Goal: Transaction & Acquisition: Purchase product/service

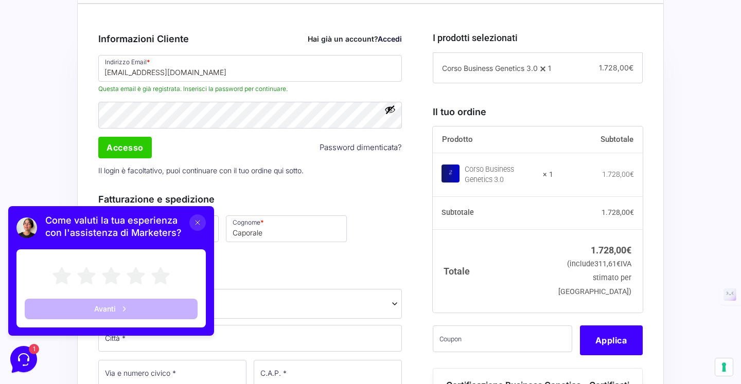
scroll to position [288, 0]
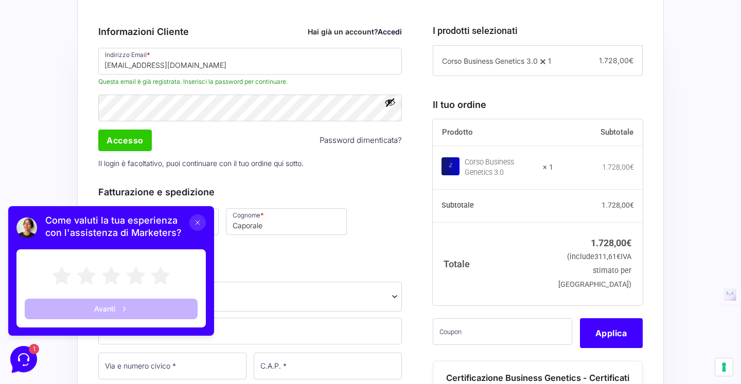
click at [198, 224] on icon at bounding box center [197, 223] width 8 height 8
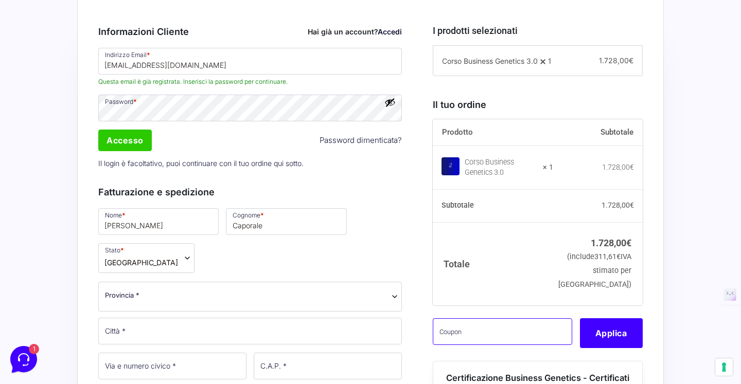
click at [482, 345] on input "text" at bounding box center [502, 331] width 139 height 27
paste input "CLIPRO200BG"
type input "CLIPRO200BG"
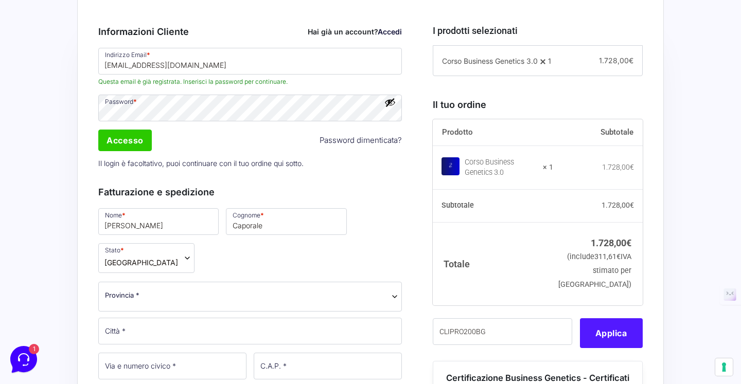
click at [608, 348] on button "Applica" at bounding box center [611, 333] width 63 height 30
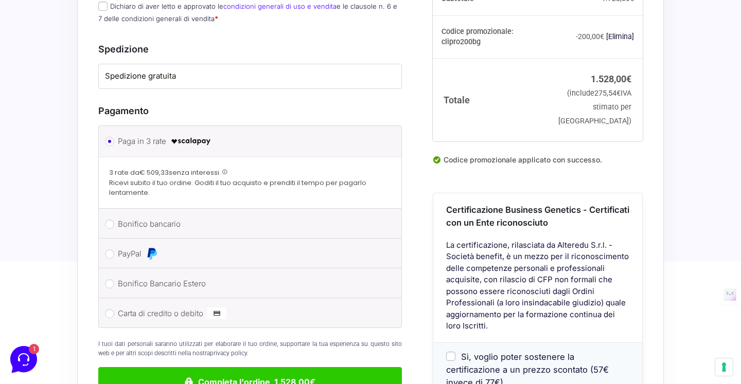
scroll to position [684, 0]
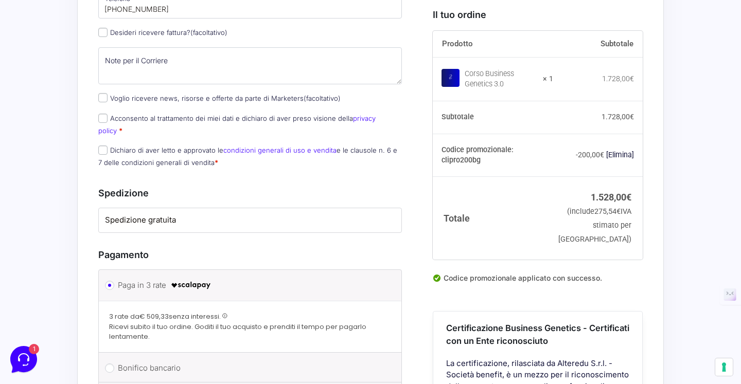
click at [225, 313] on span at bounding box center [225, 316] width 6 height 6
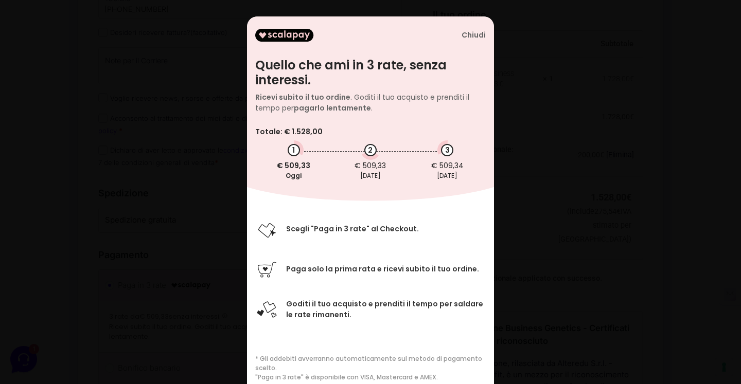
click at [225, 271] on div "Chiudi Quello che ami in 3 rate, senza interessi. Ricevi subito il tuo ordine .…" at bounding box center [370, 192] width 741 height 384
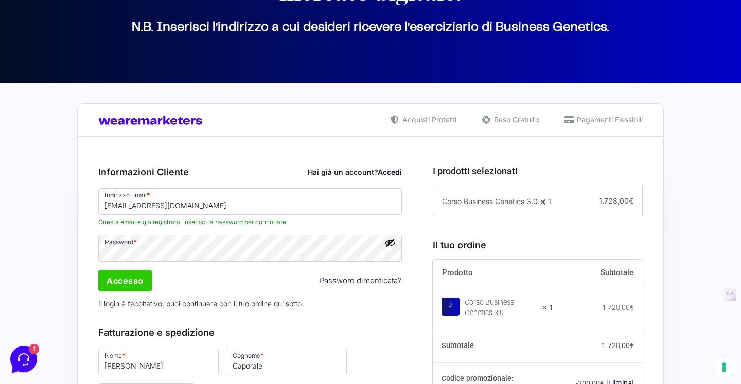
scroll to position [0, 0]
